Goal: Answer question/provide support

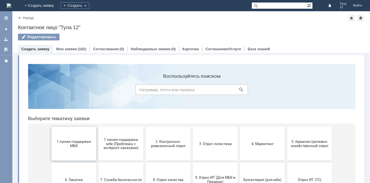
click at [68, 137] on button "1 линия поддержки МБК" at bounding box center [73, 144] width 45 height 34
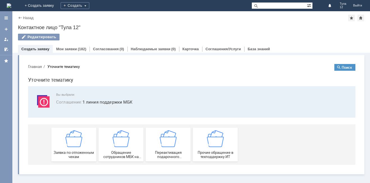
click at [70, 140] on img at bounding box center [73, 138] width 17 height 17
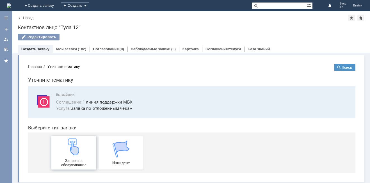
click at [71, 140] on img at bounding box center [73, 146] width 17 height 17
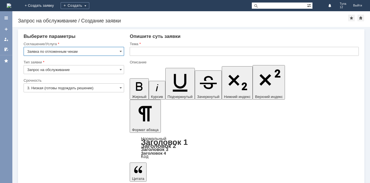
click at [151, 51] on input "text" at bounding box center [244, 51] width 229 height 9
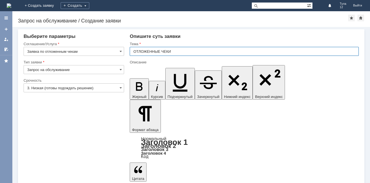
type input "ОТЛОЖЕННЫЕ ЧЕКИ"
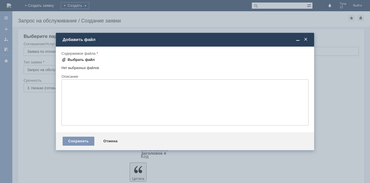
click at [86, 59] on div "Выбрать файл" at bounding box center [81, 60] width 27 height 4
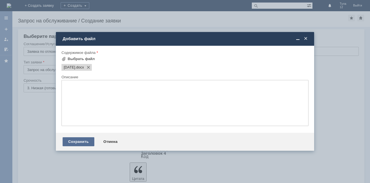
click at [72, 141] on div "Сохранить" at bounding box center [79, 141] width 32 height 9
